Goal: Task Accomplishment & Management: Manage account settings

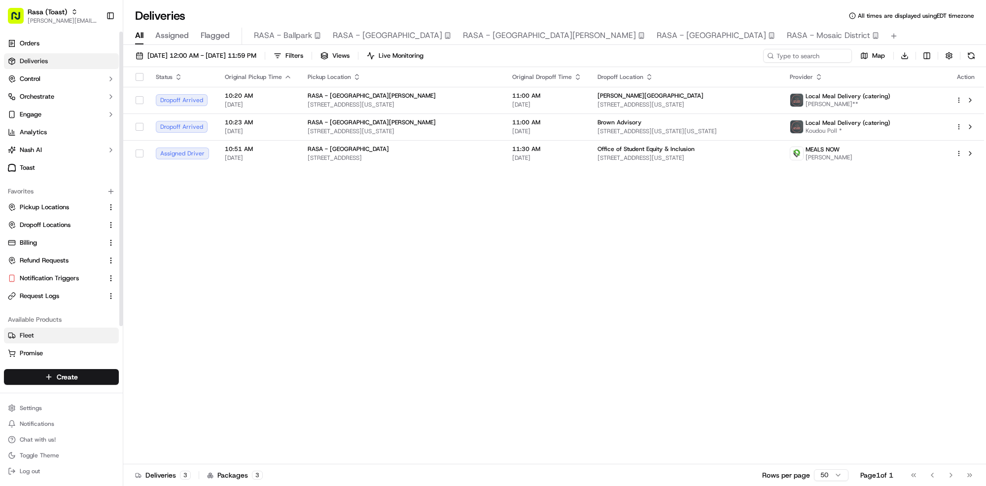
scroll to position [38, 0]
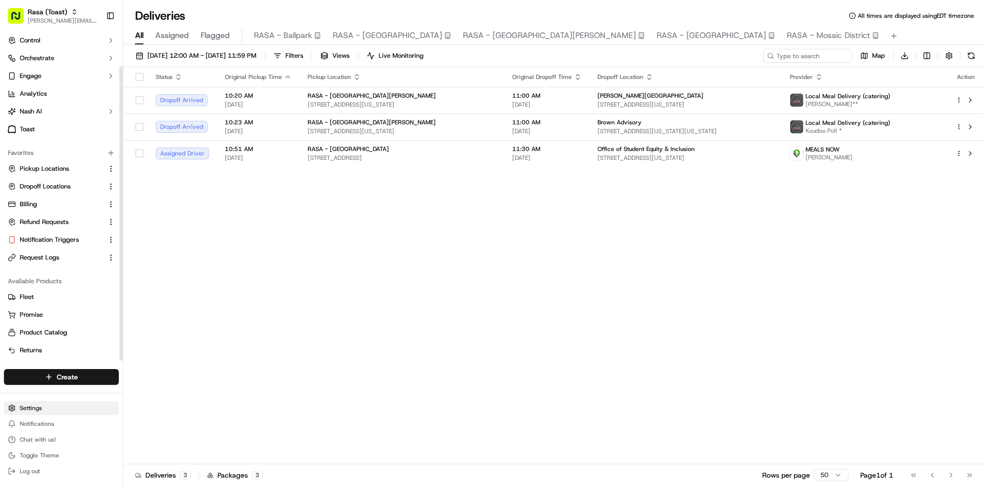
click at [44, 409] on html "Rasa (Toast) mariam@usenash.com Toggle Sidebar Orders Deliveries Control Orches…" at bounding box center [493, 243] width 986 height 486
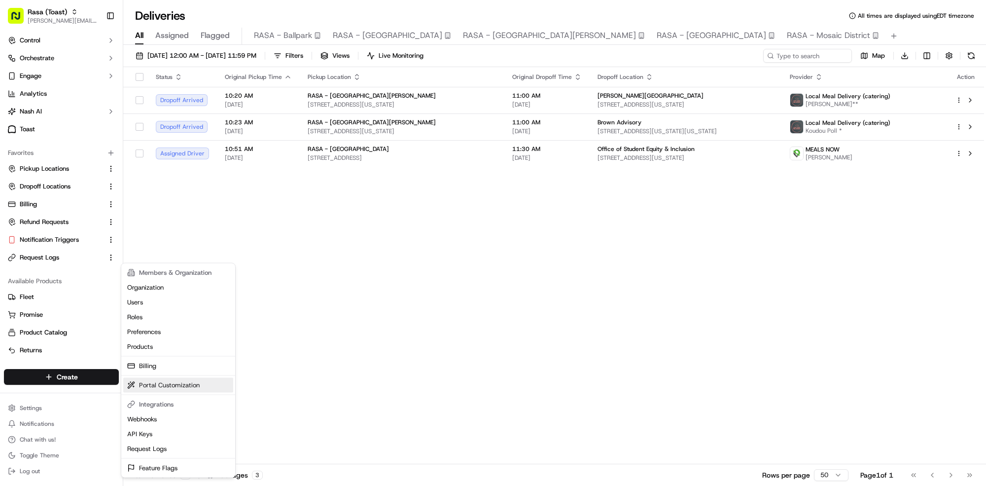
click at [160, 388] on link "Portal Customization" at bounding box center [178, 385] width 110 height 15
click at [161, 385] on link "Portal Customization" at bounding box center [178, 385] width 110 height 15
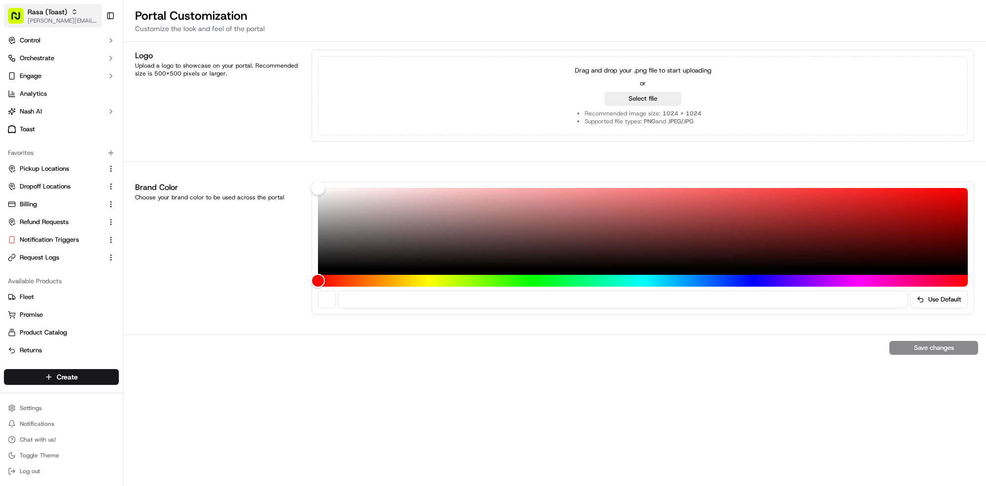
click at [52, 21] on span "[PERSON_NAME][EMAIL_ADDRESS][DOMAIN_NAME]" at bounding box center [63, 21] width 70 height 8
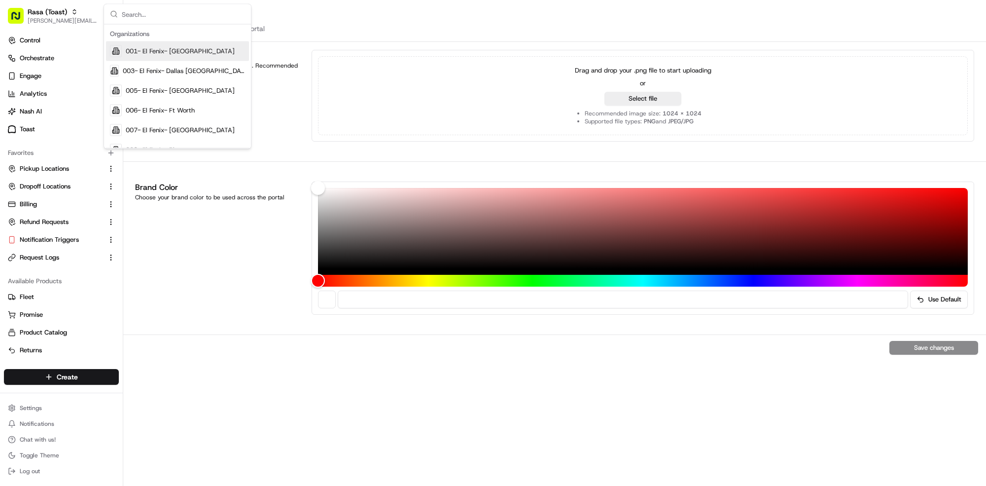
click at [356, 24] on p "Customize the look and feel of the portal" at bounding box center [554, 29] width 839 height 10
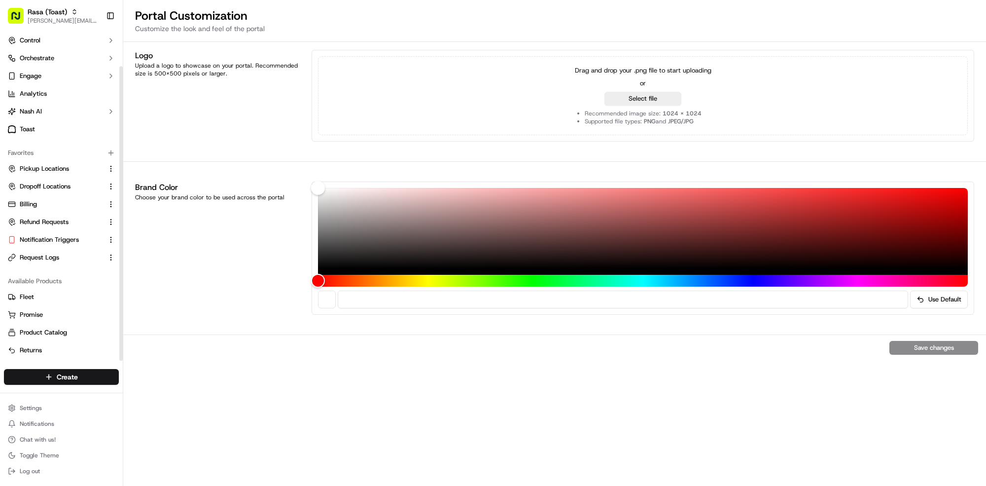
click at [59, 398] on div "Settings Notifications Chat with us! Toggle Theme Log out" at bounding box center [61, 439] width 123 height 85
click at [56, 404] on html "Rasa (Toast) mariam@usenash.com Toggle Sidebar Orders Deliveries Control Orches…" at bounding box center [493, 243] width 986 height 486
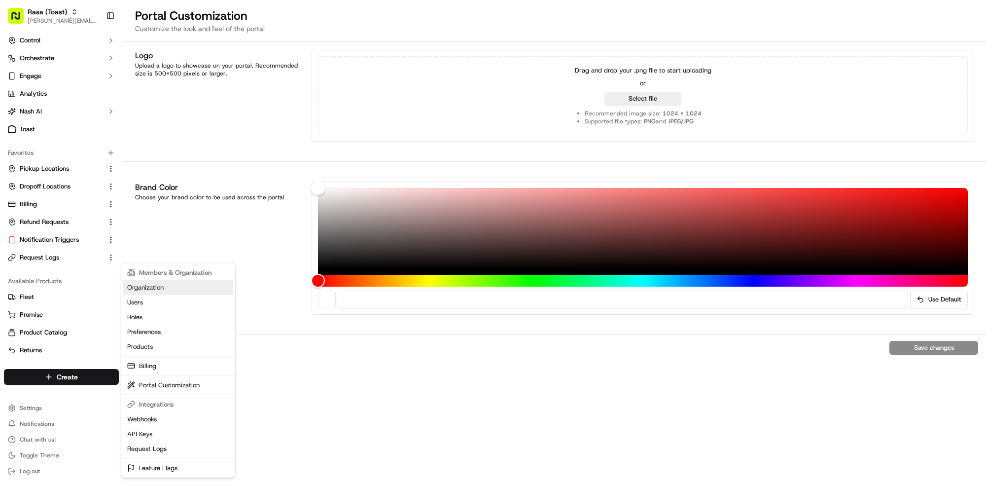
click at [153, 290] on link "Organization" at bounding box center [178, 287] width 110 height 15
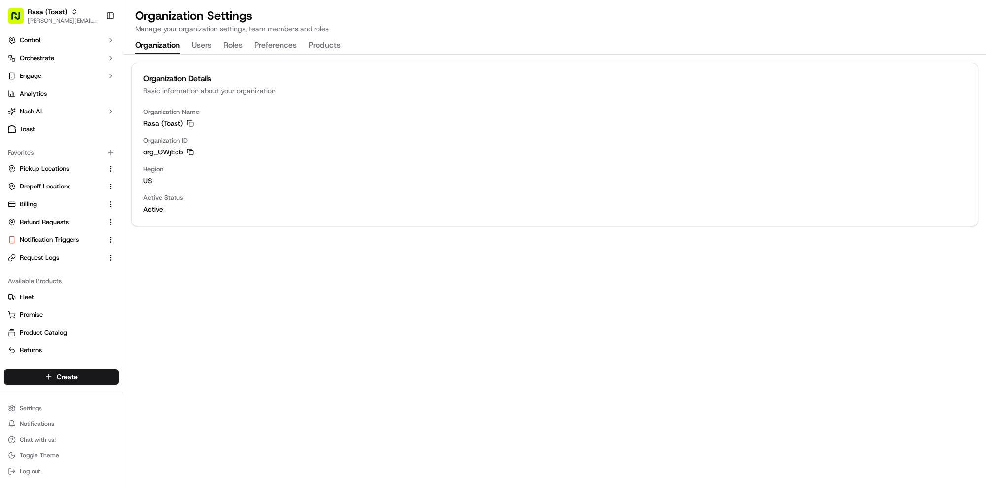
click at [334, 34] on div "Organization Settings Manage your organization settings, team members and roles…" at bounding box center [554, 31] width 863 height 46
click at [331, 44] on button "Products" at bounding box center [325, 45] width 32 height 17
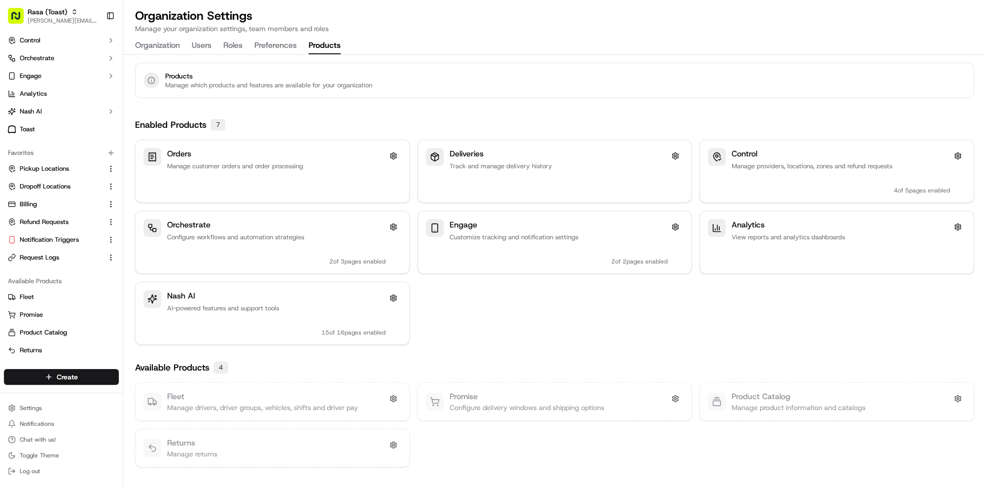
click at [283, 48] on button "Preferences" at bounding box center [275, 45] width 42 height 17
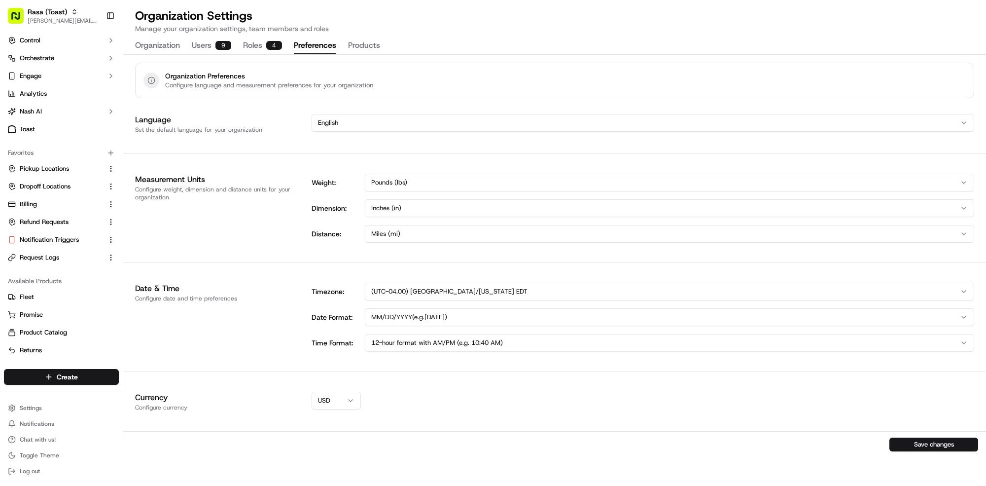
click at [238, 49] on div "Organization Users 9 Roles 4 Preferences Products" at bounding box center [257, 45] width 245 height 17
click at [209, 50] on button "Users 9" at bounding box center [211, 45] width 39 height 17
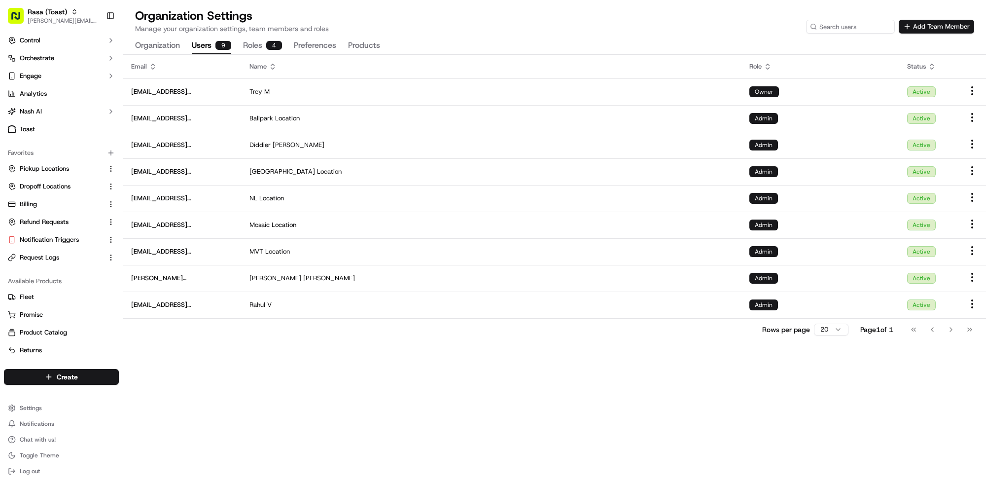
click at [163, 49] on button "Organization" at bounding box center [157, 45] width 45 height 17
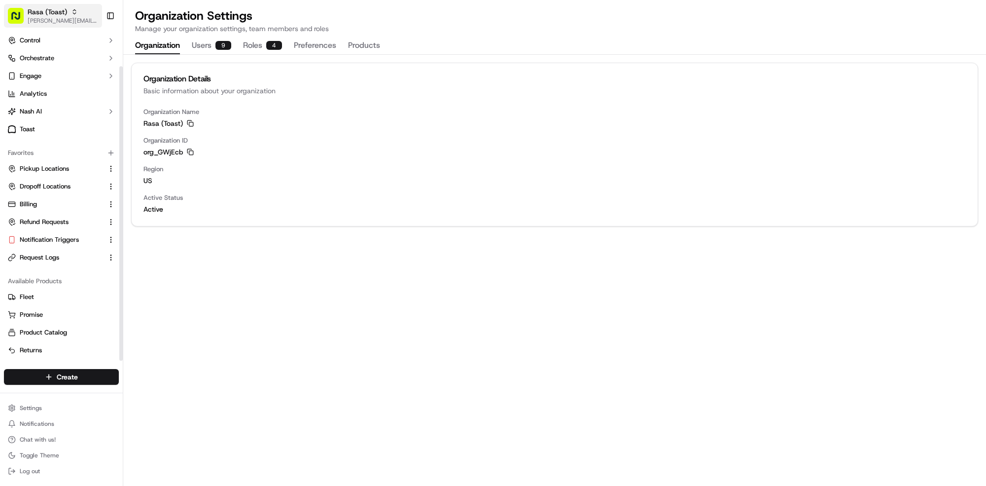
click at [58, 18] on span "[PERSON_NAME][EMAIL_ADDRESS][DOMAIN_NAME]" at bounding box center [63, 21] width 70 height 8
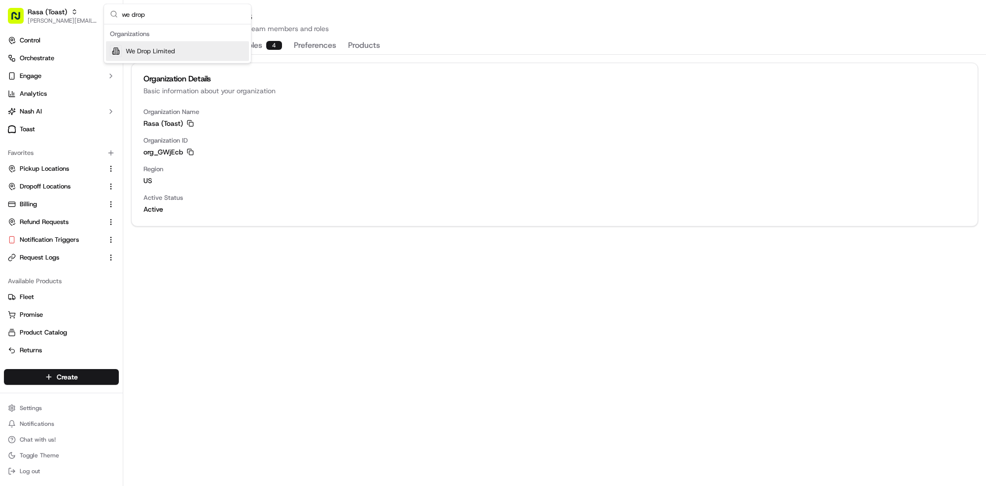
type input "we drop"
click at [137, 53] on span "We Drop Limited" at bounding box center [150, 51] width 49 height 9
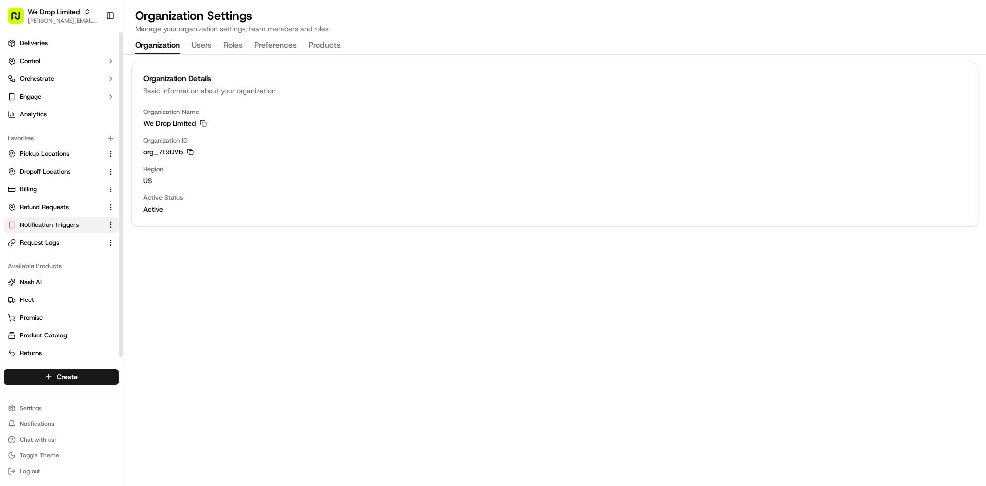
click at [40, 224] on span "Notification Triggers" at bounding box center [49, 224] width 59 height 9
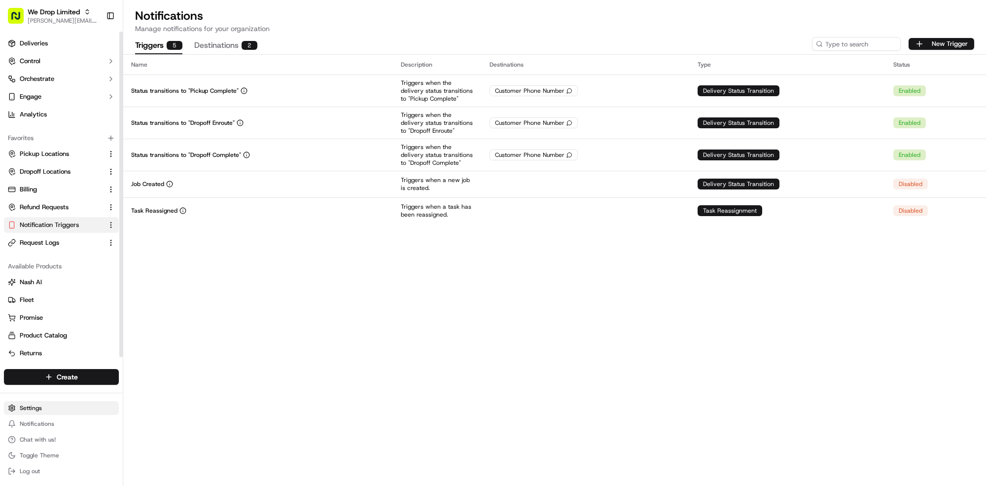
click at [34, 401] on html "We Drop Limited mariam@usenash.com Toggle Sidebar Deliveries Control Orchestrat…" at bounding box center [493, 243] width 986 height 486
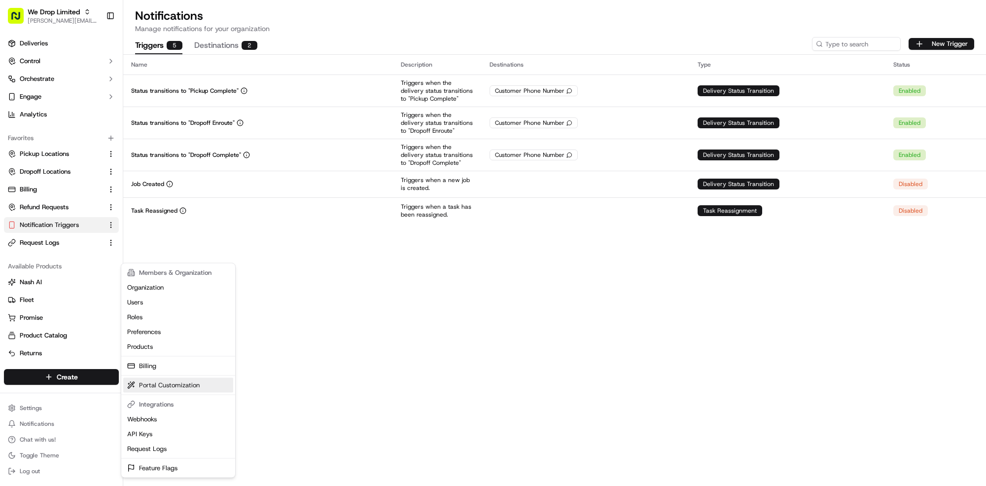
click at [175, 384] on link "Portal Customization" at bounding box center [178, 385] width 110 height 15
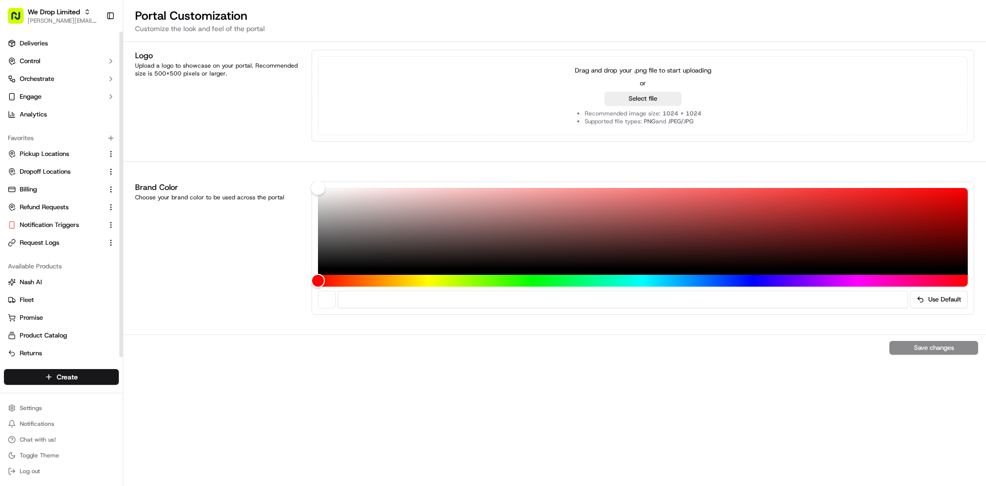
scroll to position [3, 0]
click at [75, 96] on button "Engage" at bounding box center [61, 94] width 115 height 16
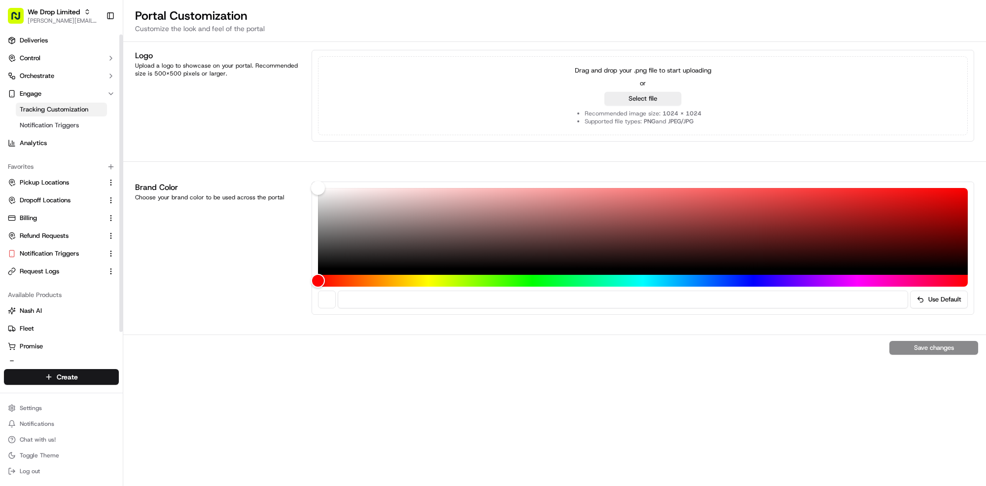
click at [72, 115] on link "Tracking Customization" at bounding box center [61, 110] width 91 height 14
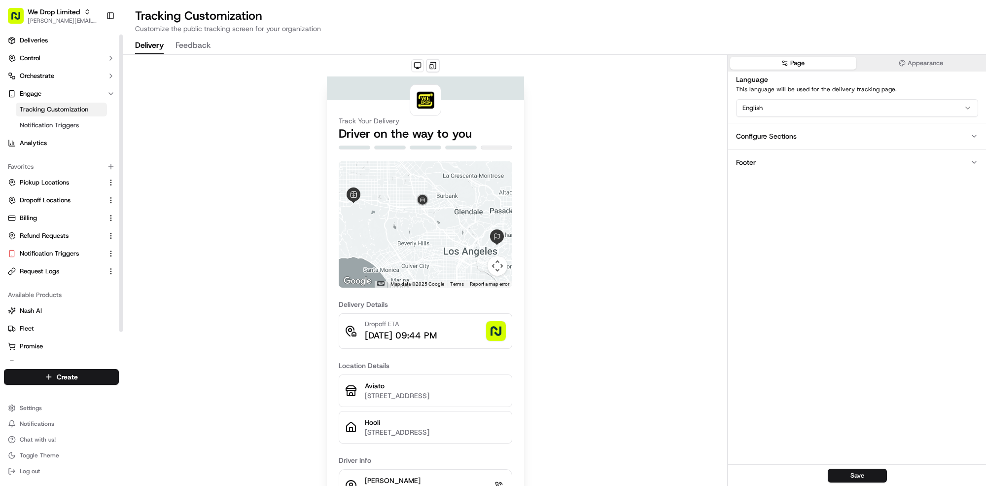
click at [198, 48] on button "Feedback" at bounding box center [192, 45] width 35 height 17
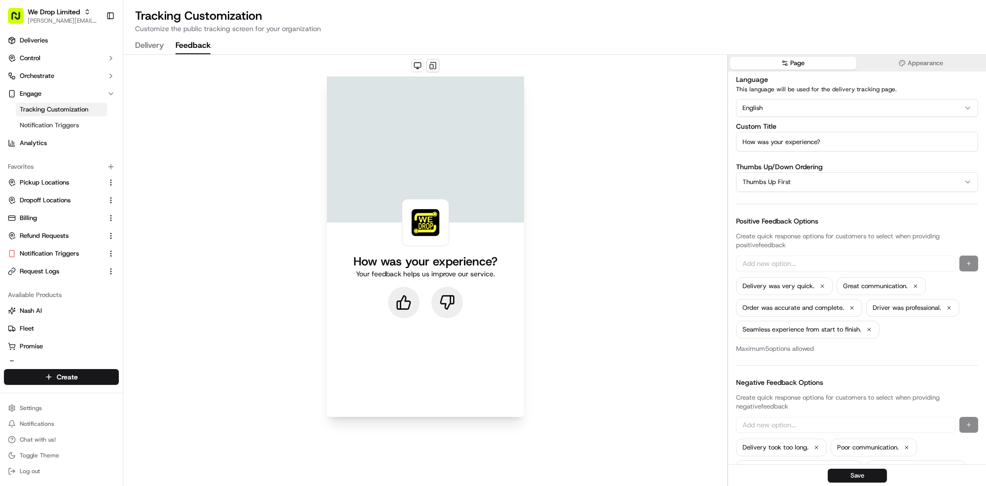
click at [159, 51] on button "Delivery" at bounding box center [149, 45] width 29 height 17
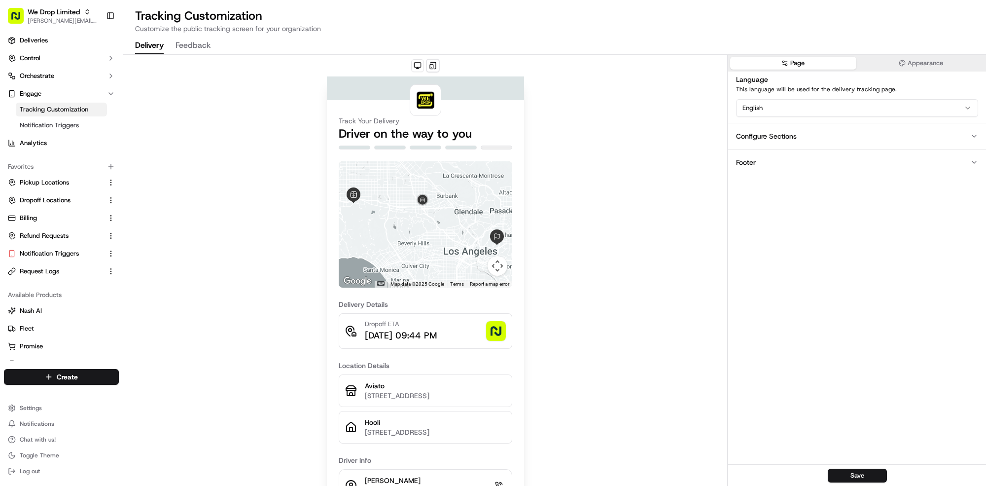
click at [735, 117] on div "Language This language will be used for the delivery tracking page. English Con…" at bounding box center [857, 123] width 258 height 105
click at [751, 131] on div "Configure Sections" at bounding box center [766, 136] width 61 height 10
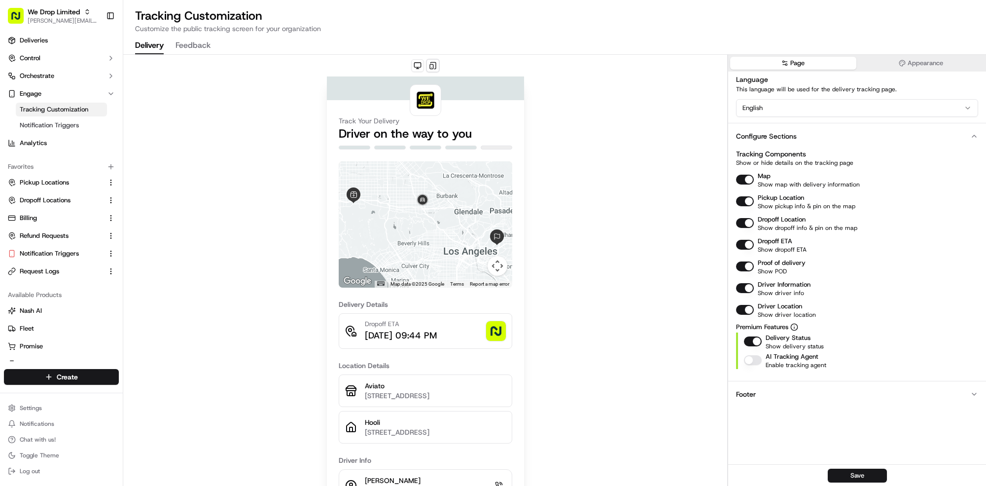
click at [865, 394] on button "Footer" at bounding box center [857, 394] width 258 height 26
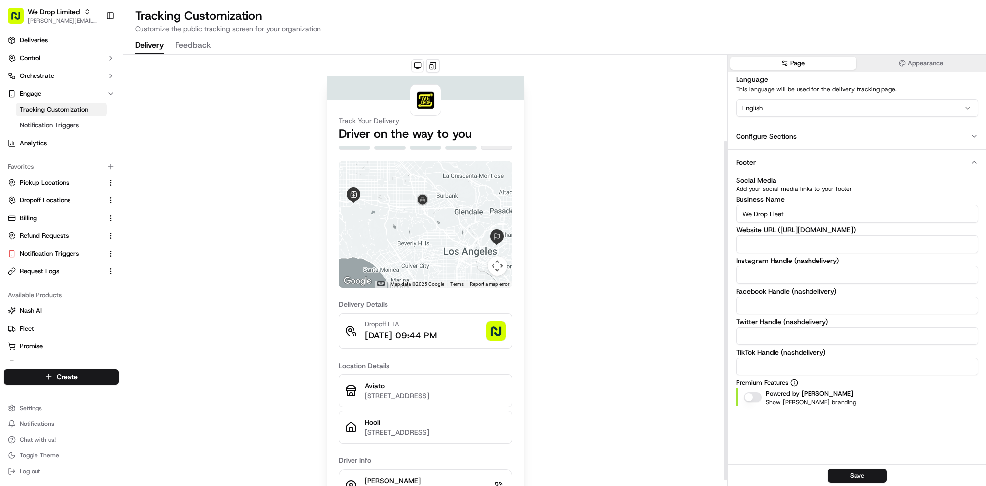
scroll to position [118, 0]
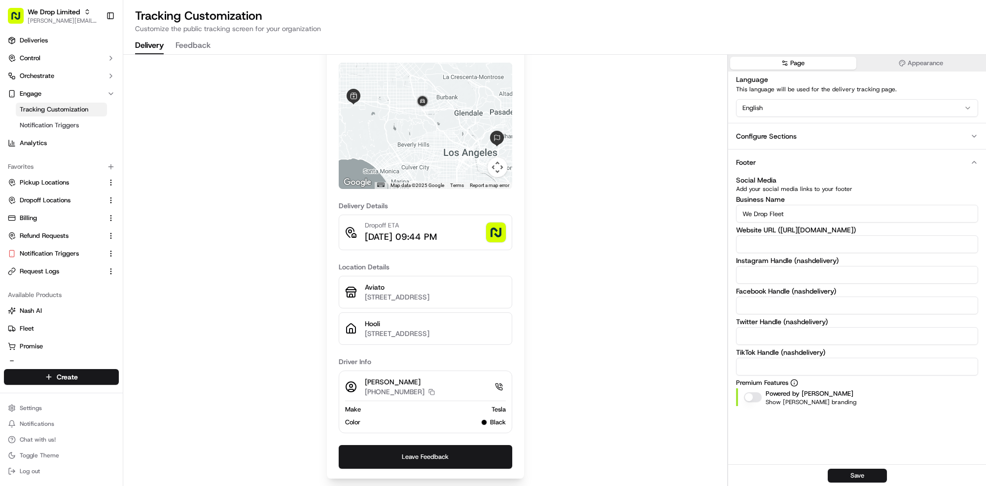
click at [542, 418] on div "Track Your Delivery Driver on the way to you ← Move left → Move right ↑ Move up…" at bounding box center [425, 221] width 604 height 530
click at [889, 58] on button "Appearance" at bounding box center [921, 63] width 126 height 13
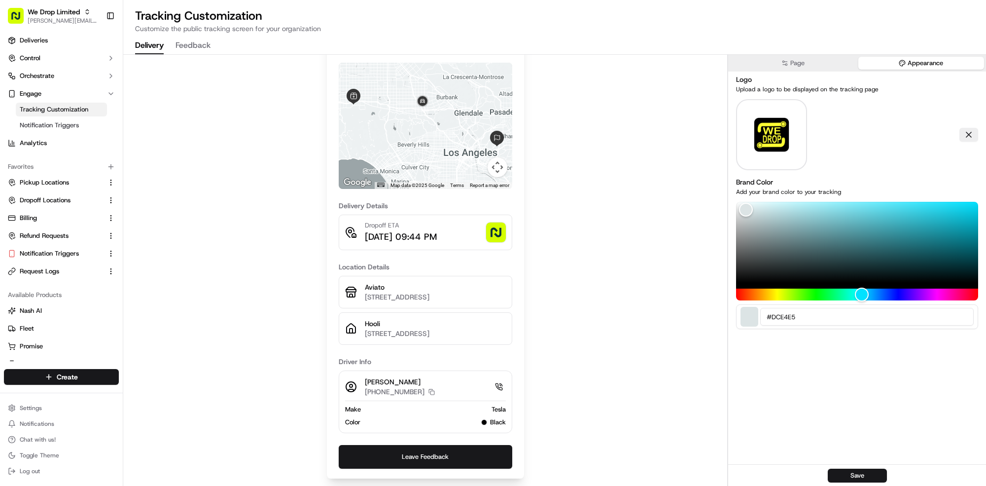
click at [746, 64] on button "Page" at bounding box center [793, 63] width 126 height 13
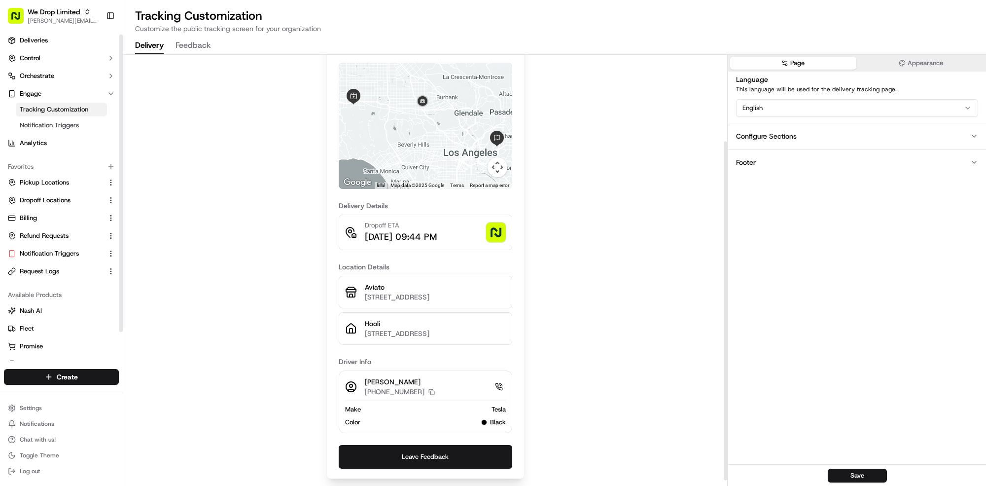
scroll to position [3, 0]
click at [45, 127] on span "Notification Triggers" at bounding box center [49, 124] width 59 height 9
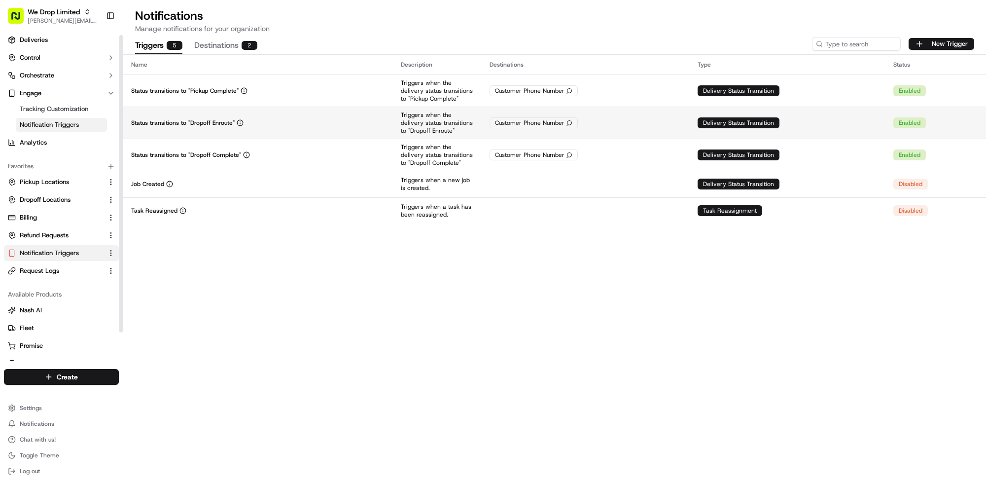
click at [170, 113] on td "Status transitions to "Dropoff Enroute"" at bounding box center [258, 122] width 270 height 32
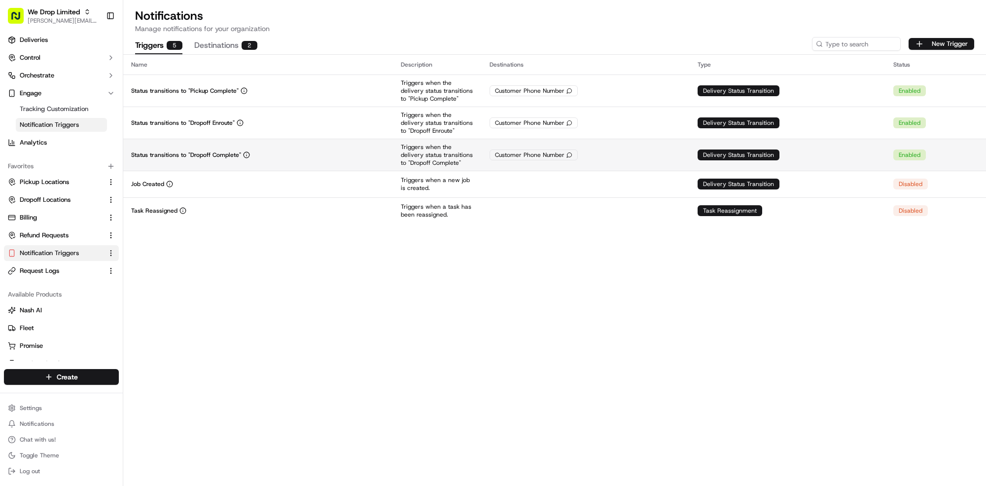
click at [226, 153] on p "Status transitions to "Dropoff Complete"" at bounding box center [186, 155] width 110 height 8
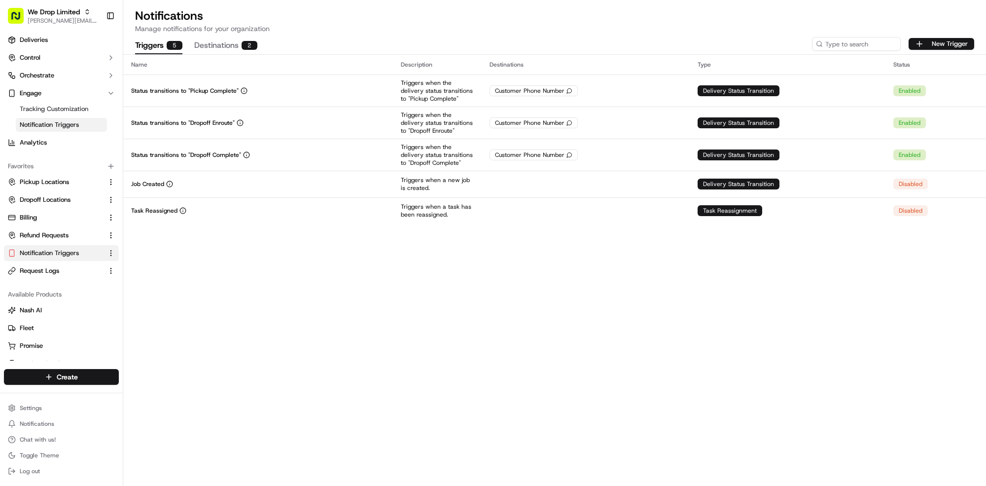
click at [224, 99] on td "Status transitions to "Pickup Complete"" at bounding box center [258, 90] width 270 height 32
click at [80, 41] on link "Deliveries" at bounding box center [61, 37] width 115 height 16
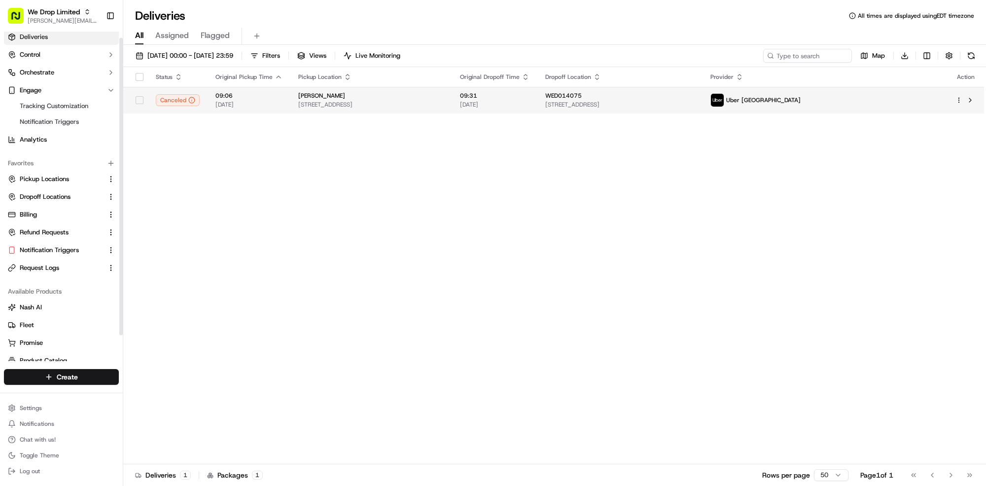
click at [320, 94] on span "Alis Quisine" at bounding box center [321, 96] width 47 height 8
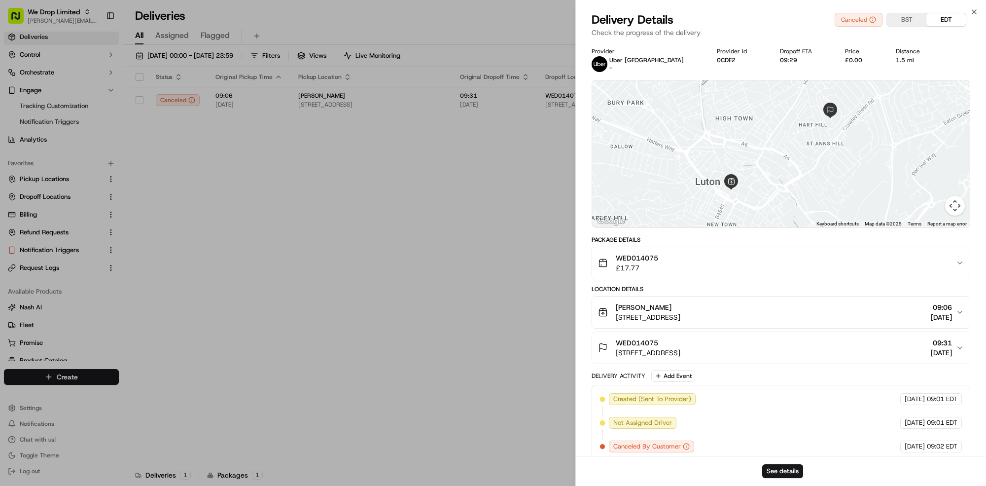
scroll to position [12, 0]
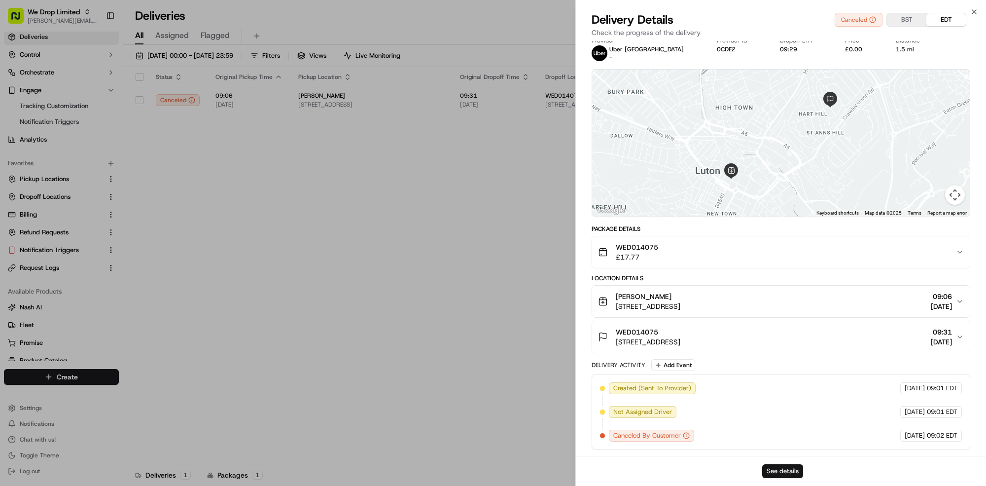
click at [788, 475] on button "See details" at bounding box center [782, 471] width 41 height 14
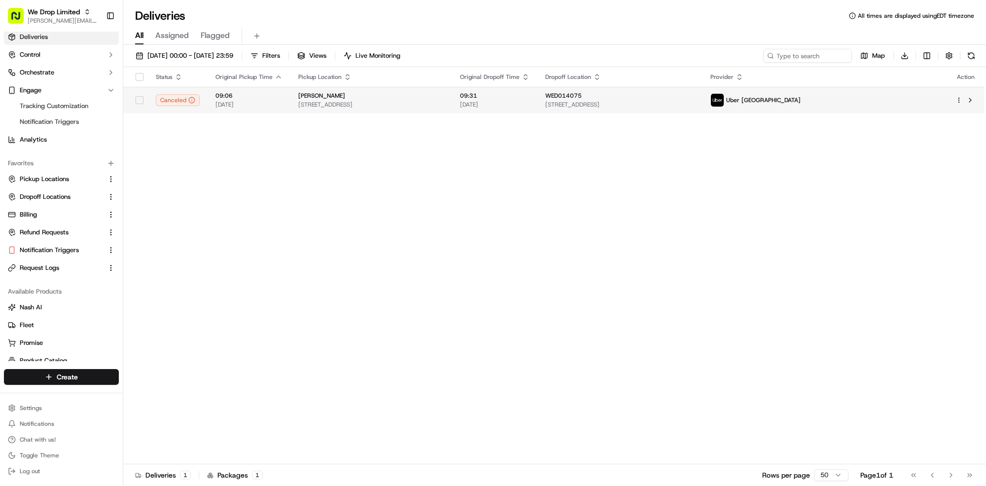
click at [283, 103] on td "09:06 19/09/2025" at bounding box center [249, 100] width 83 height 27
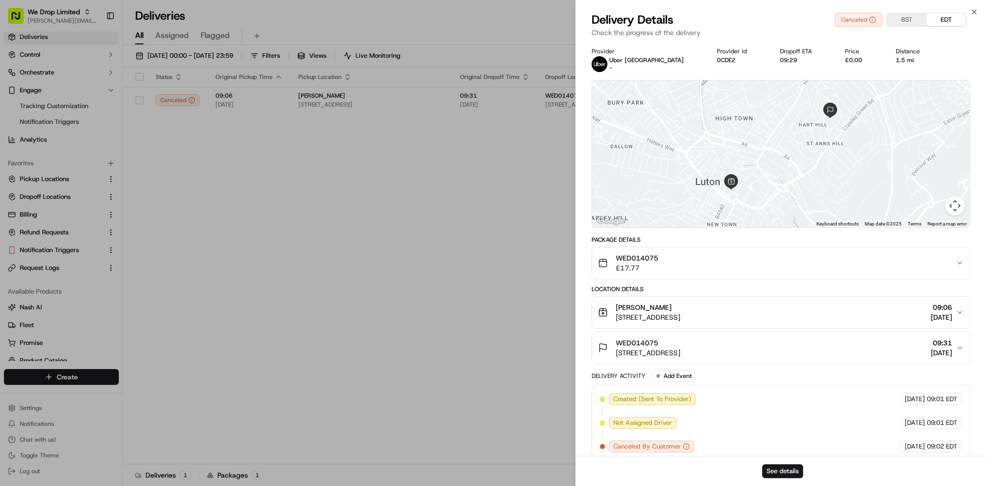
drag, startPoint x: 420, startPoint y: 268, endPoint x: 429, endPoint y: 270, distance: 8.6
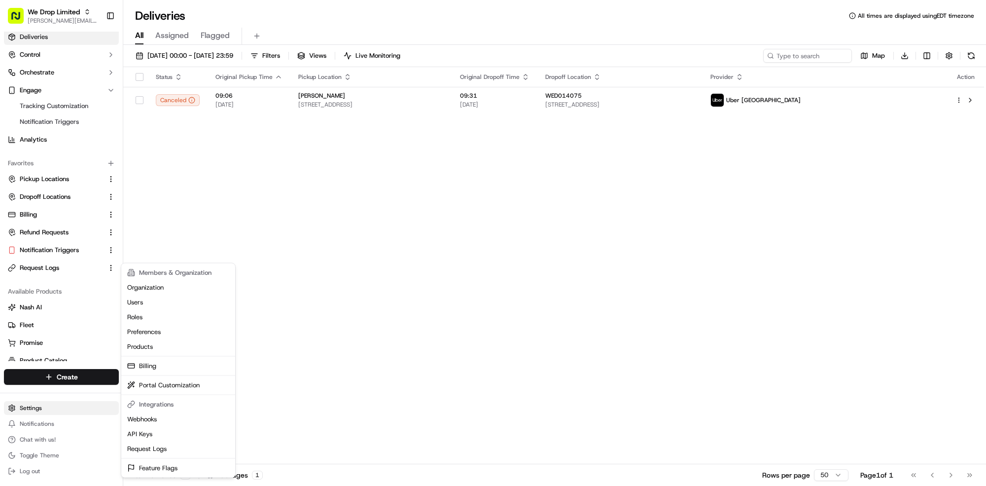
click at [55, 408] on html "We Drop Limited mariam@usenash.com Toggle Sidebar Deliveries Control Orchestrat…" at bounding box center [493, 243] width 986 height 486
click at [177, 464] on link "Feature Flags" at bounding box center [178, 467] width 110 height 15
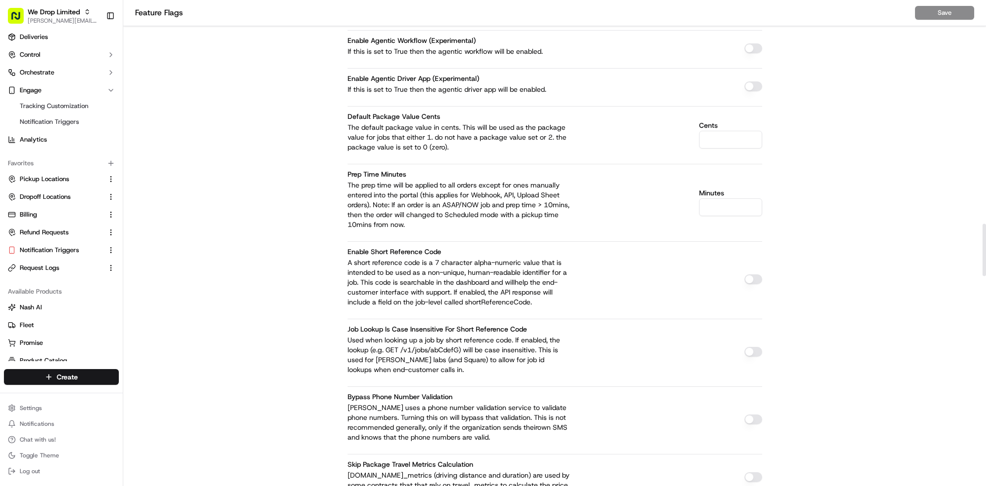
scroll to position [2069, 0]
click at [57, 22] on span "[PERSON_NAME][EMAIL_ADDRESS][DOMAIN_NAME]" at bounding box center [63, 21] width 70 height 8
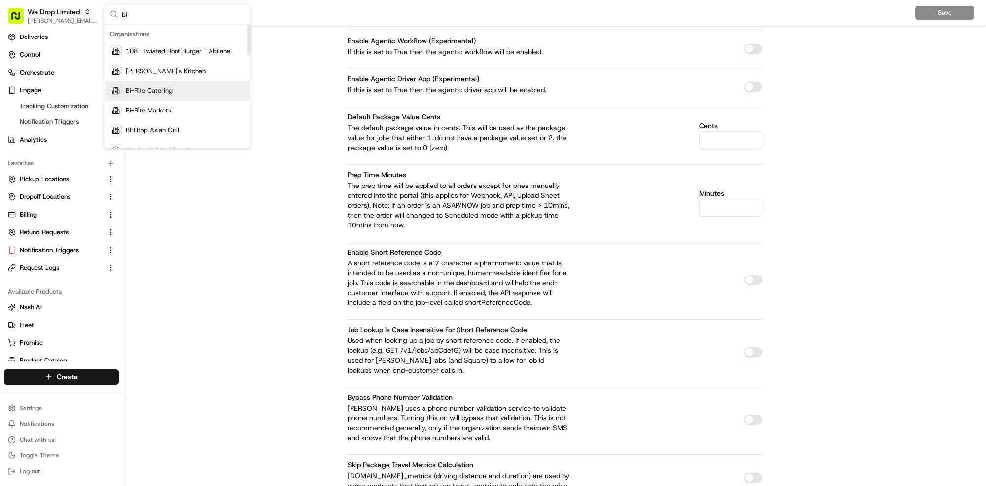
type input "bi"
click at [129, 88] on span "Bi-Rite Catering" at bounding box center [149, 90] width 47 height 9
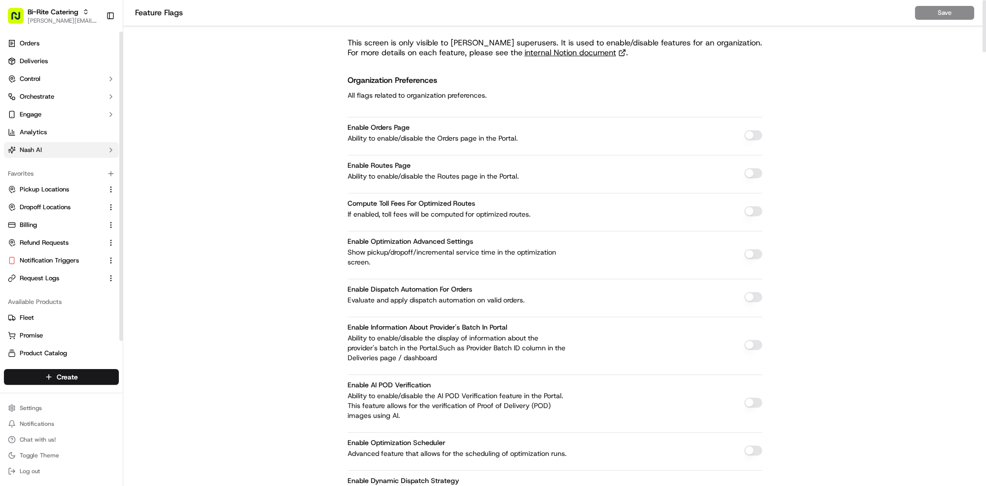
click at [80, 151] on button "Nash AI" at bounding box center [61, 150] width 115 height 16
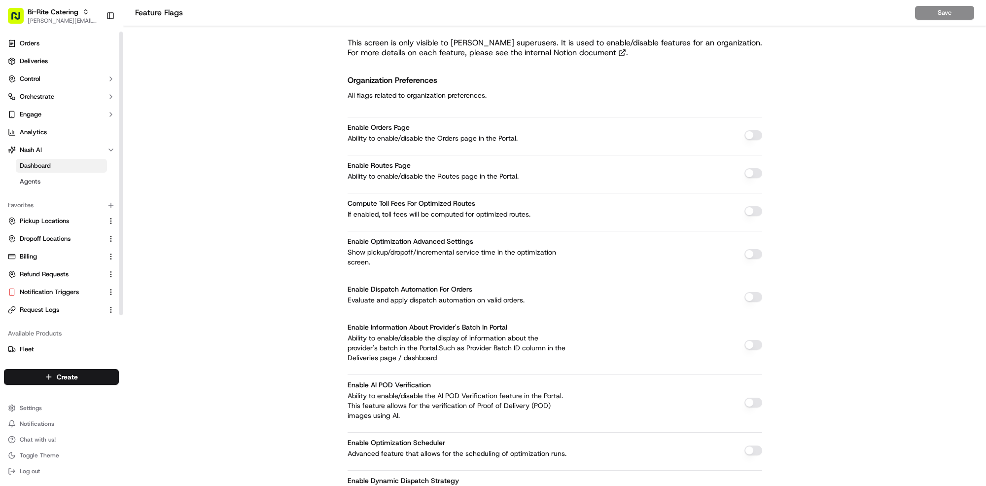
click at [72, 167] on link "Dashboard" at bounding box center [61, 166] width 91 height 14
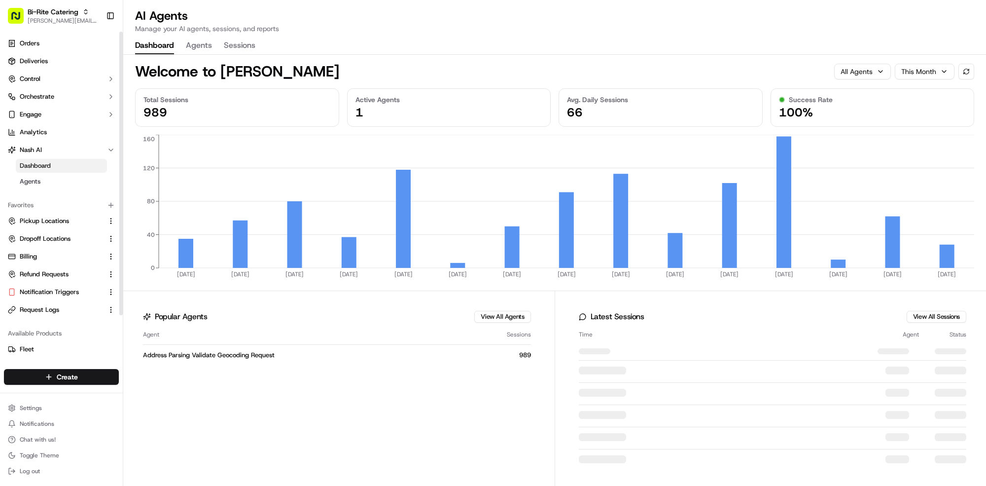
click at [199, 52] on button "Agents" at bounding box center [199, 45] width 26 height 17
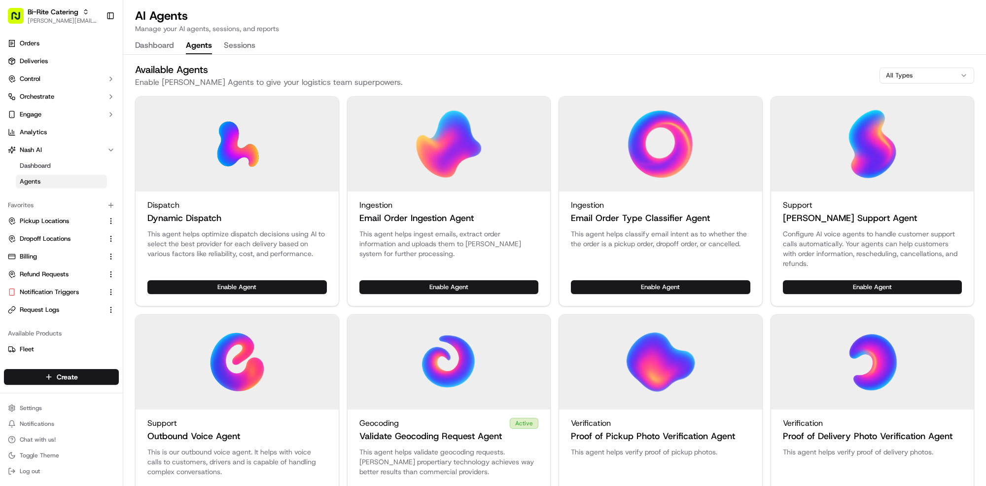
click at [227, 48] on button "Sessions" at bounding box center [240, 45] width 32 height 17
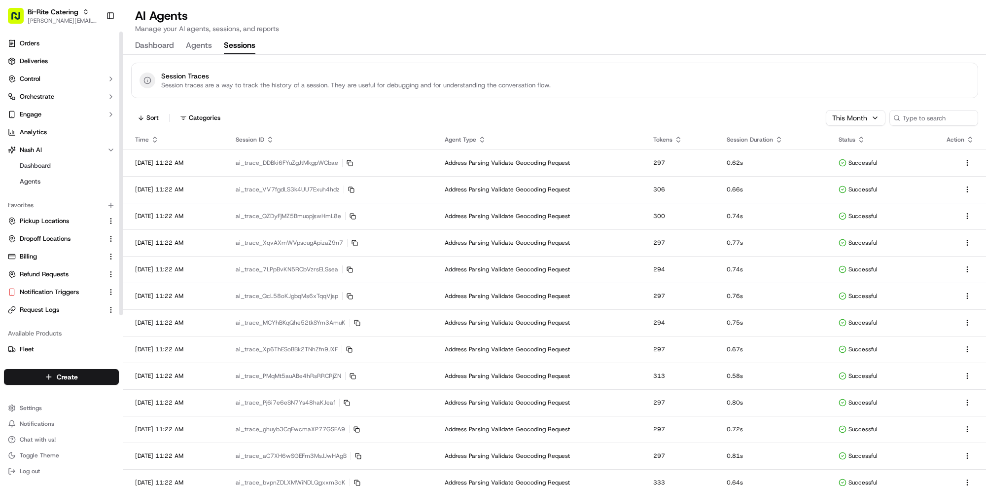
click at [122, 41] on div at bounding box center [121, 196] width 4 height 329
click at [138, 41] on button "Dashboard" at bounding box center [154, 45] width 39 height 17
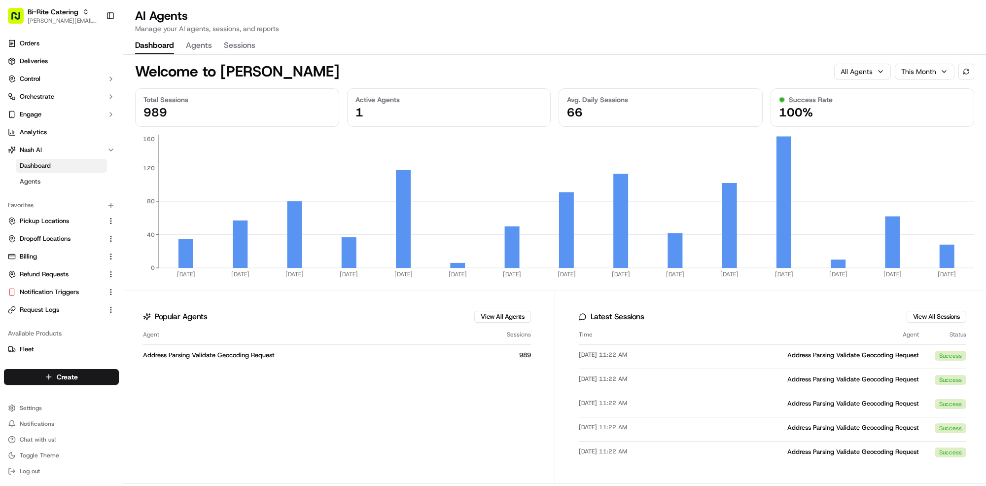
click at [867, 69] on span "All Agents" at bounding box center [856, 72] width 32 height 10
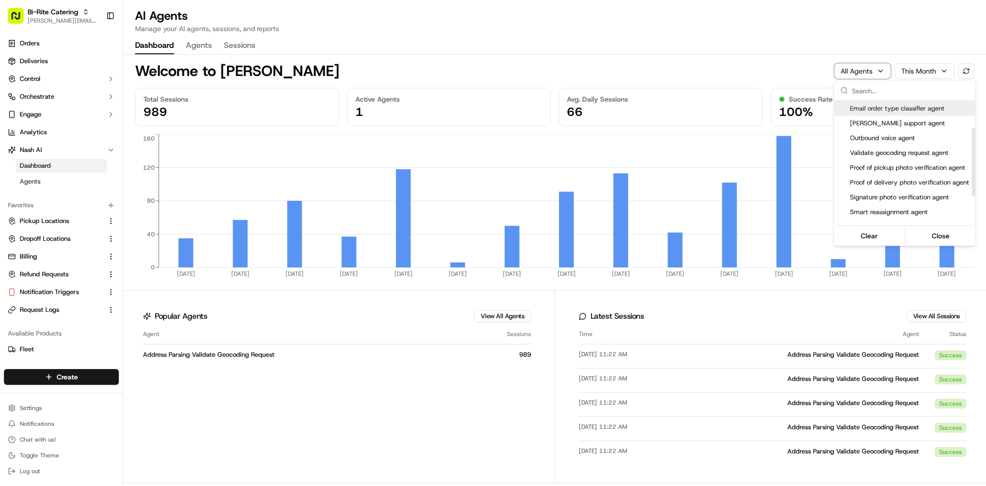
scroll to position [53, 0]
click at [863, 141] on span "Validate geocoding request agent" at bounding box center [910, 143] width 121 height 9
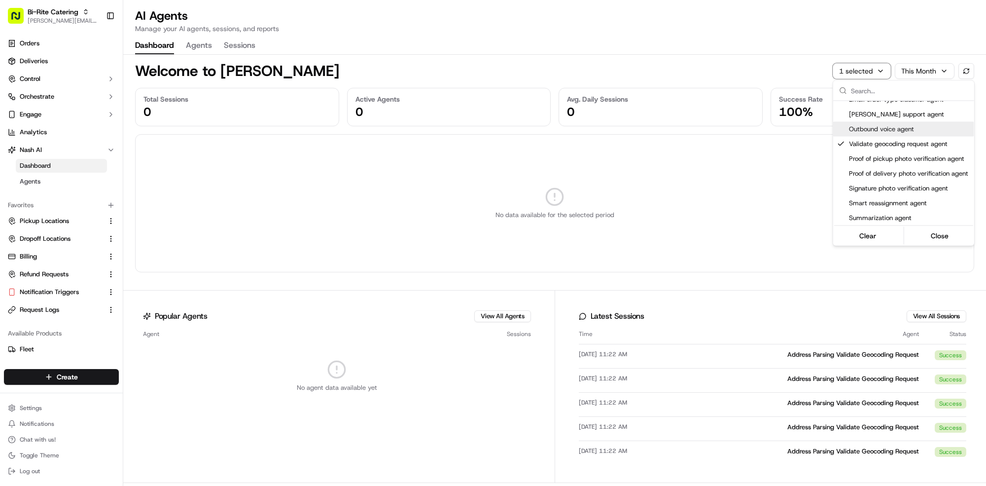
click at [917, 70] on html "Bi-Rite Catering mariam@usenash.com Toggle Sidebar Orders Deliveries Control Or…" at bounding box center [493, 243] width 986 height 486
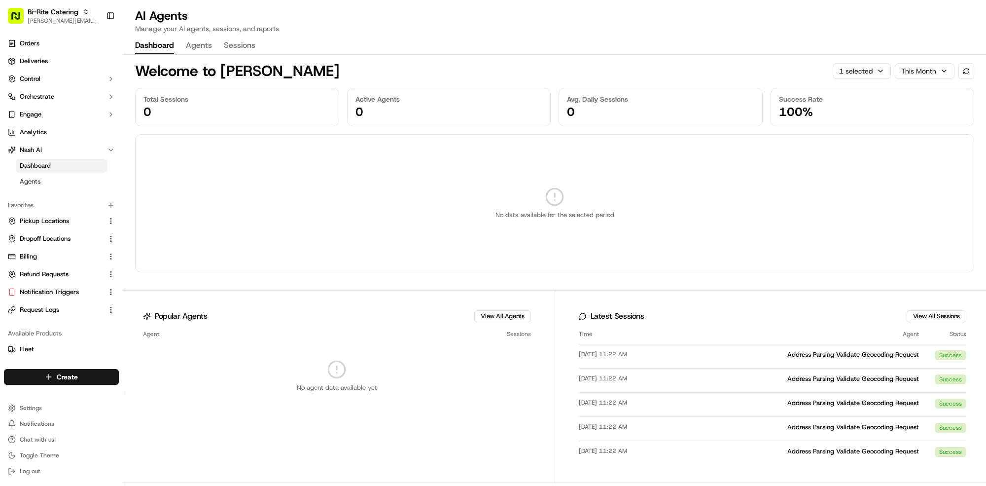
click at [917, 69] on html "Bi-Rite Catering mariam@usenash.com Toggle Sidebar Orders Deliveries Control Or…" at bounding box center [493, 243] width 986 height 486
click at [872, 72] on span "1 selected" at bounding box center [855, 71] width 34 height 10
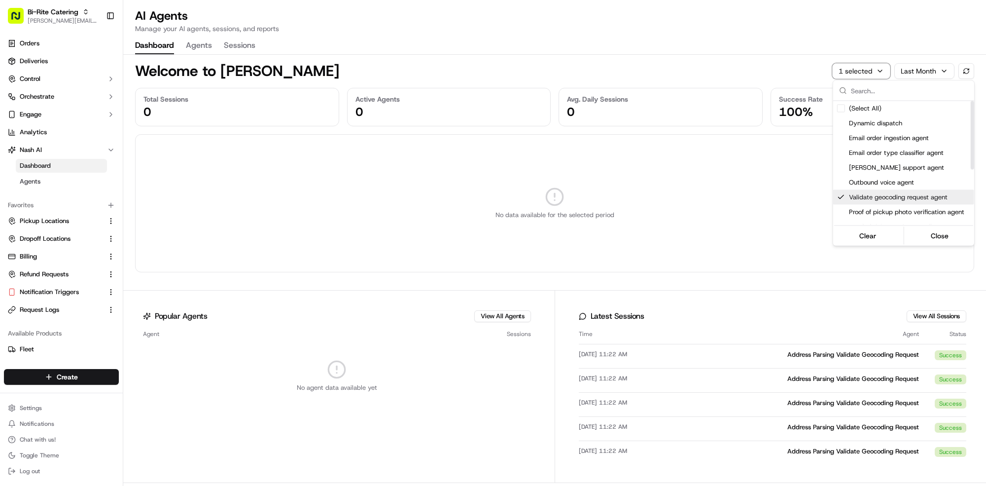
click at [858, 194] on span "Validate geocoding request agent" at bounding box center [909, 197] width 121 height 9
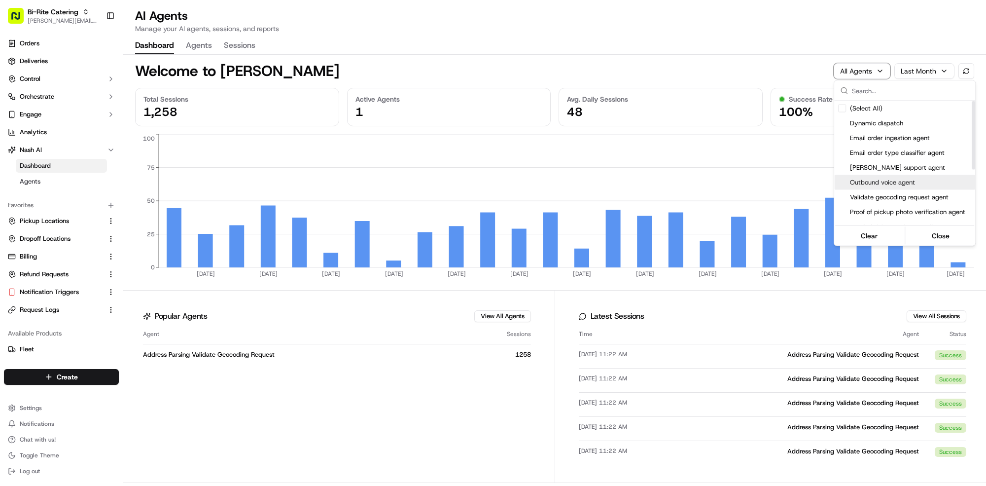
click at [752, 59] on html "Bi-Rite Catering mariam@usenash.com Toggle Sidebar Orders Deliveries Control Or…" at bounding box center [493, 243] width 986 height 486
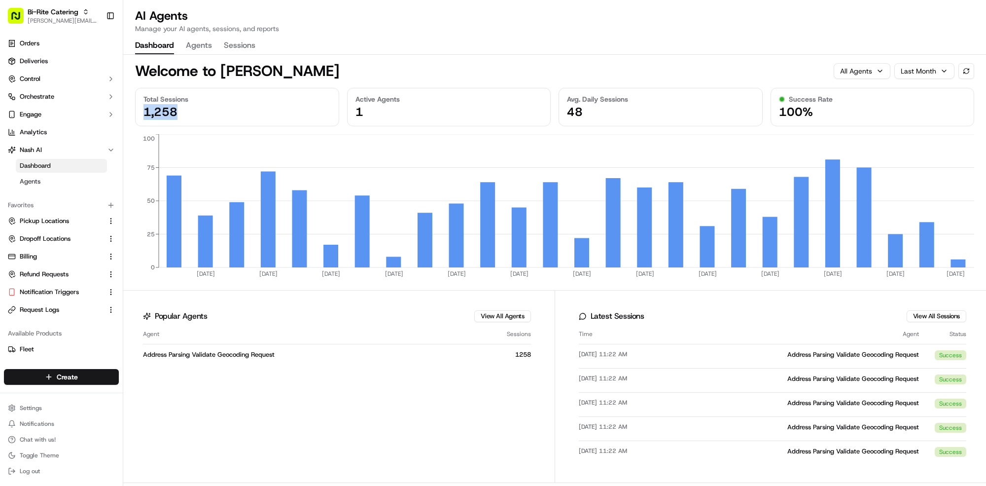
copy span "1,258"
drag, startPoint x: 188, startPoint y: 117, endPoint x: 138, endPoint y: 128, distance: 51.1
click at [125, 117] on div "Total Sessions 1,258 Active Agents 1 Avg. Daily Sessions 48 Success Rate 100%" at bounding box center [554, 107] width 863 height 38
click at [48, 127] on link "Analytics" at bounding box center [61, 132] width 115 height 16
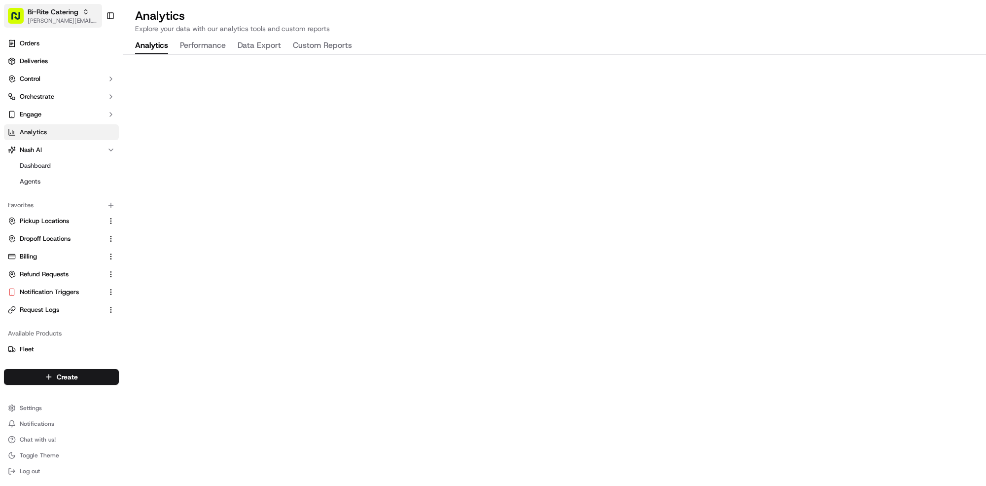
click at [96, 5] on button "Bi-Rite Catering mariam@usenash.com" at bounding box center [53, 16] width 98 height 24
type input "we dr"
click at [164, 56] on div "We Drop Limited" at bounding box center [177, 51] width 143 height 20
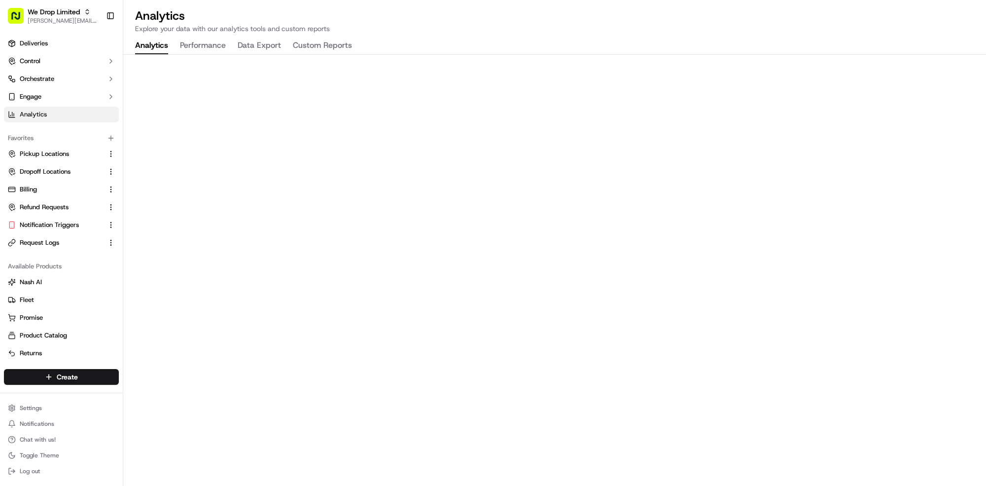
drag, startPoint x: 72, startPoint y: 399, endPoint x: 66, endPoint y: 418, distance: 20.4
click at [72, 400] on div "Settings Notifications Chat with us! Toggle Theme Log out" at bounding box center [61, 439] width 123 height 85
click at [66, 418] on button "Notifications" at bounding box center [61, 424] width 115 height 14
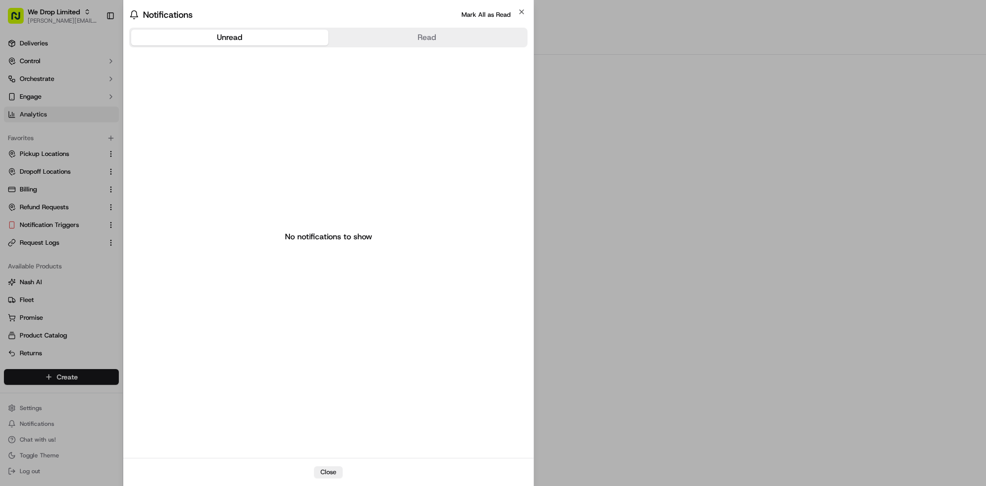
click at [71, 399] on body "We Drop Limited mariam@usenash.com Toggle Sidebar Deliveries Control Orchestrat…" at bounding box center [493, 243] width 986 height 486
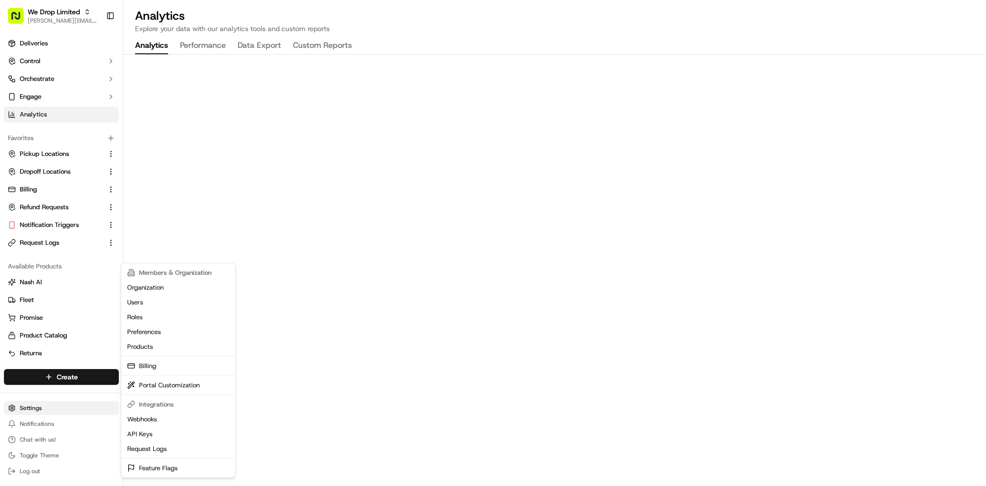
click at [72, 405] on html "We Drop Limited mariam@usenash.com Toggle Sidebar Deliveries Control Orchestrat…" at bounding box center [493, 243] width 986 height 486
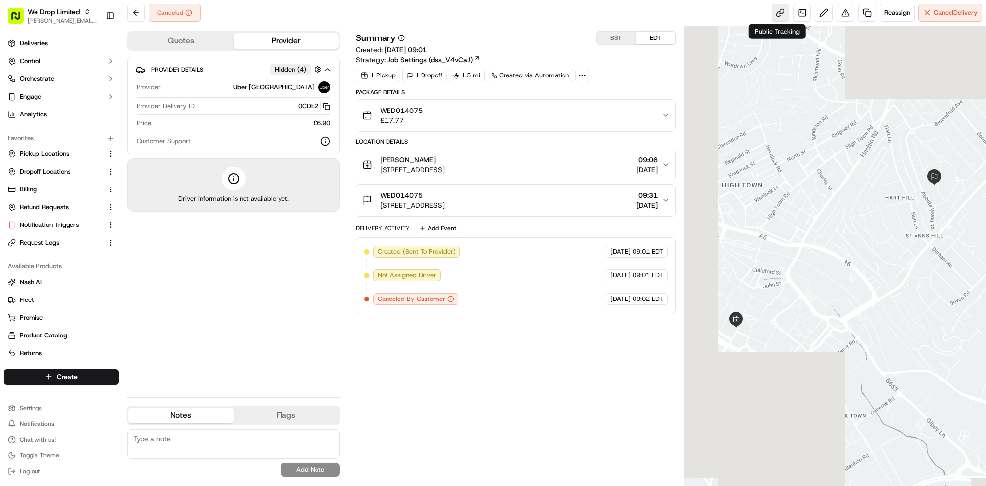
click at [775, 14] on link at bounding box center [780, 13] width 18 height 18
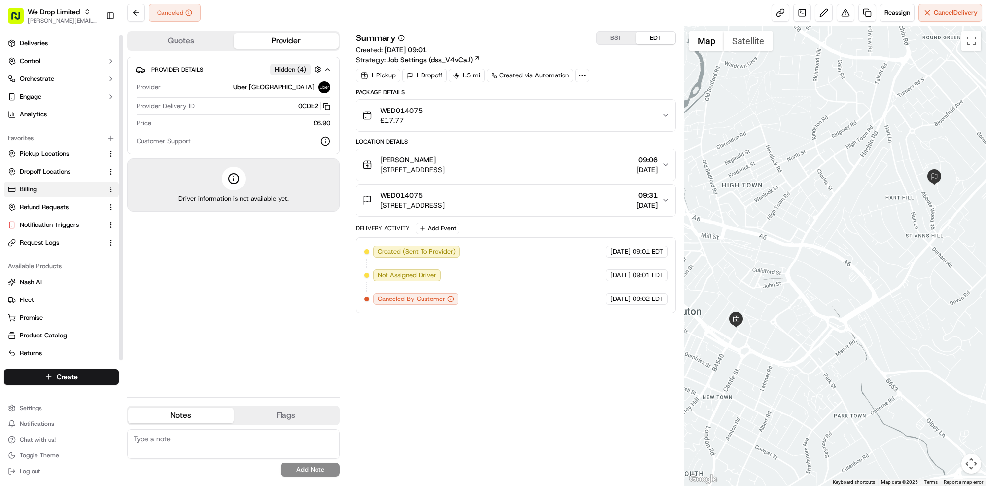
scroll to position [3, 0]
click at [51, 404] on html "We Drop Limited mariam@usenash.com Toggle Sidebar Deliveries Control Orchestrat…" at bounding box center [493, 243] width 986 height 486
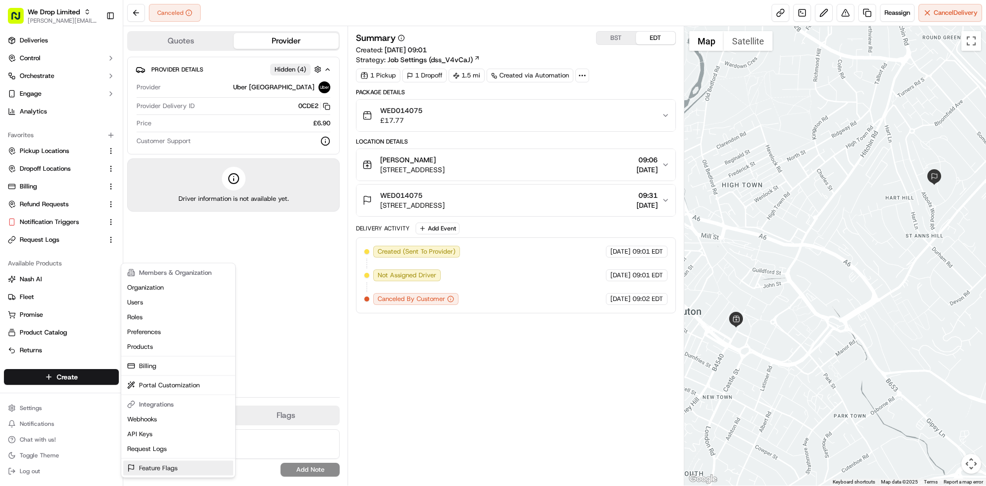
click at [152, 473] on link "Feature Flags" at bounding box center [178, 467] width 110 height 15
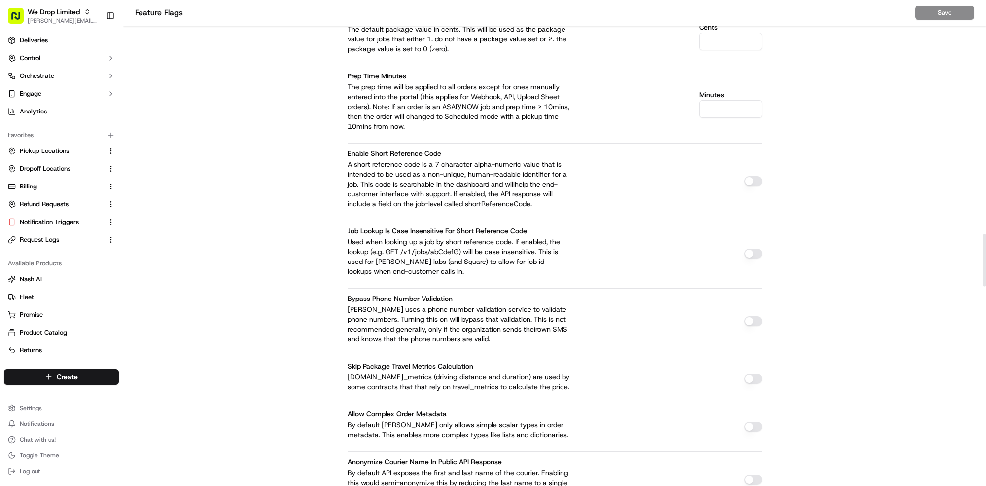
scroll to position [2165, 0]
click at [753, 178] on button "button" at bounding box center [753, 183] width 18 height 10
click at [748, 250] on button "button" at bounding box center [753, 255] width 18 height 10
click at [923, 15] on button "Save" at bounding box center [944, 13] width 59 height 14
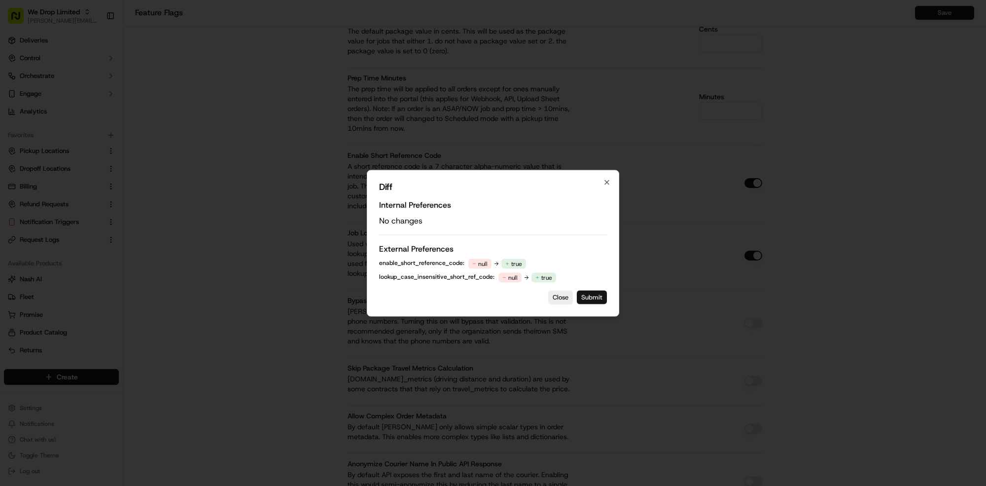
click at [596, 297] on button "Submit" at bounding box center [592, 297] width 30 height 14
